Goal: Transaction & Acquisition: Subscribe to service/newsletter

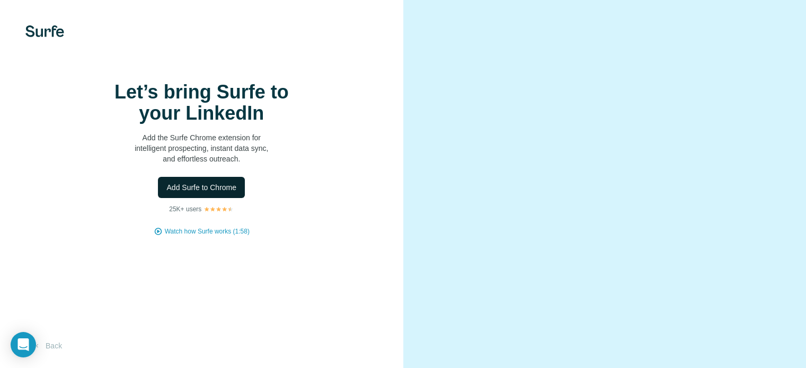
click at [195, 193] on span "Add Surfe to Chrome" at bounding box center [201, 187] width 70 height 11
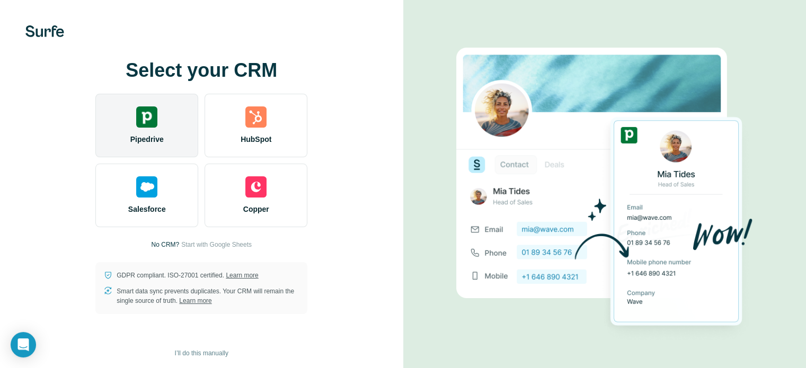
click at [145, 137] on span "Pipedrive" at bounding box center [146, 139] width 33 height 11
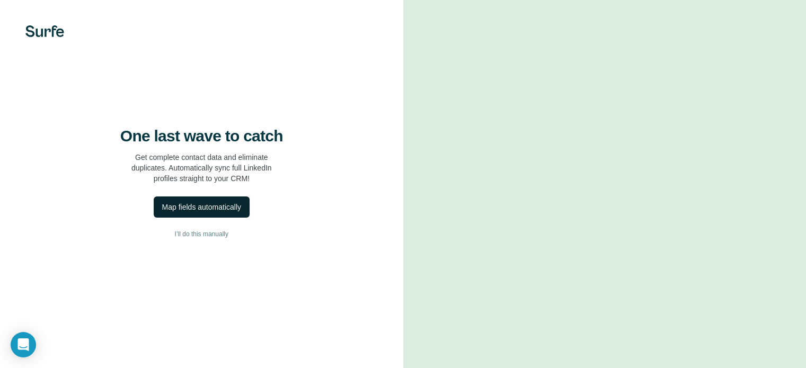
click at [197, 213] on div "Map fields automatically" at bounding box center [201, 207] width 79 height 11
click at [197, 213] on div "Analyzing your CRM fields..." at bounding box center [201, 207] width 106 height 11
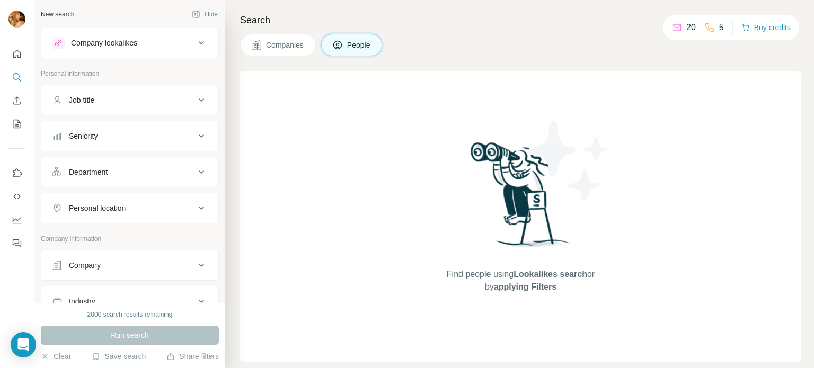
click at [195, 46] on icon at bounding box center [201, 43] width 13 height 13
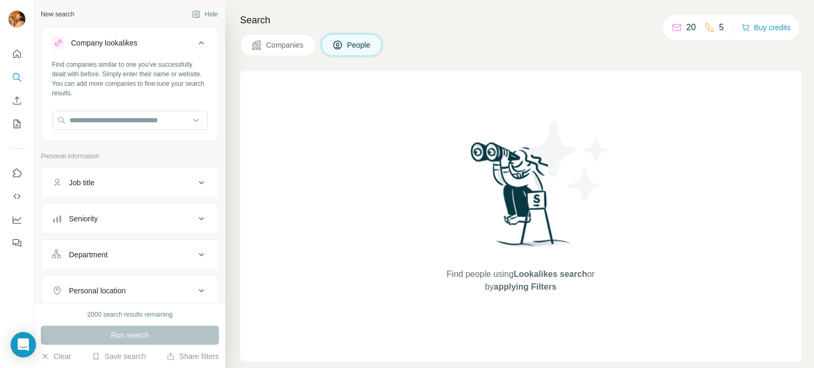
click at [195, 46] on icon at bounding box center [201, 43] width 13 height 13
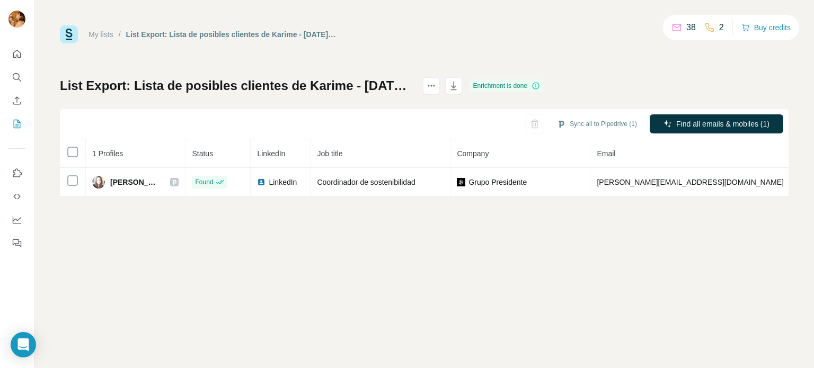
click at [728, 237] on div "My lists / List Export: Lista de posibles clientes de Karime - [DATE] 16:58 38 …" at bounding box center [424, 184] width 780 height 368
